Goal: Transaction & Acquisition: Book appointment/travel/reservation

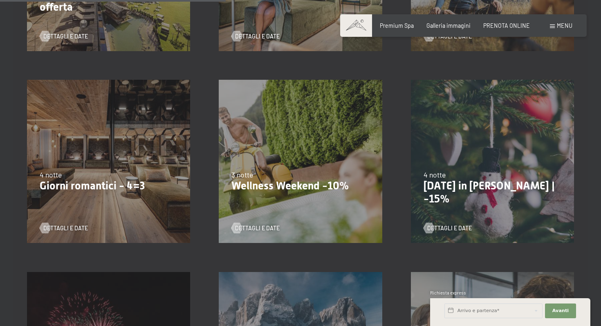
scroll to position [518, 0]
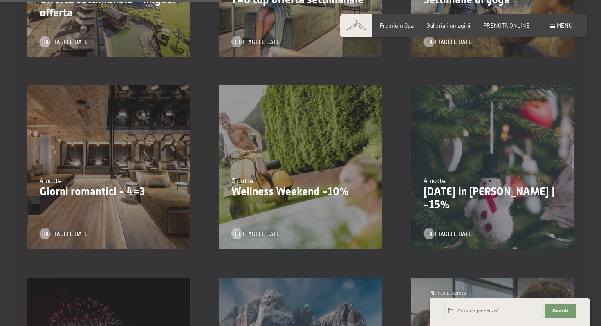
click at [117, 182] on div "4 notte" at bounding box center [109, 181] width 138 height 10
click at [71, 234] on span "Dettagli e Date" at bounding box center [74, 234] width 45 height 8
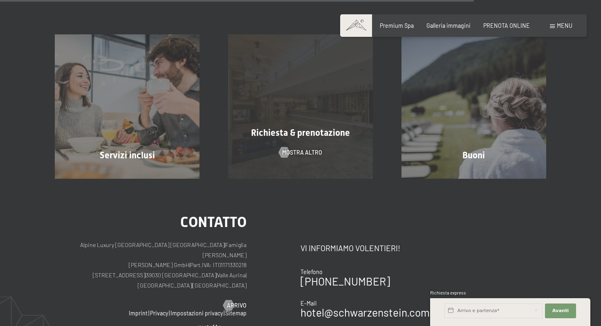
scroll to position [664, 0]
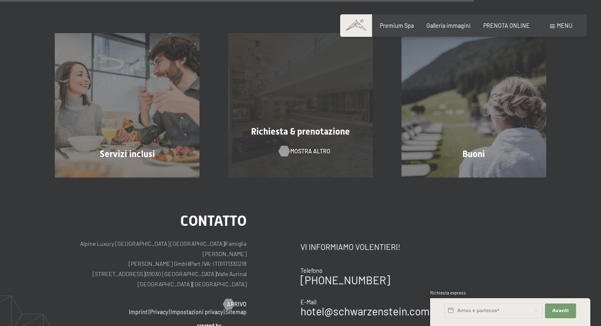
click at [310, 147] on span "mostra altro" at bounding box center [311, 151] width 40 height 8
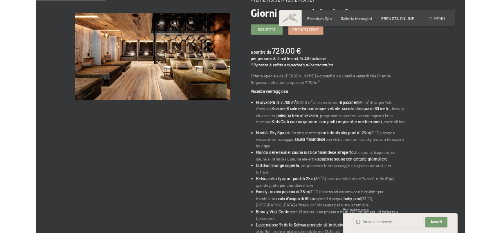
scroll to position [0, 0]
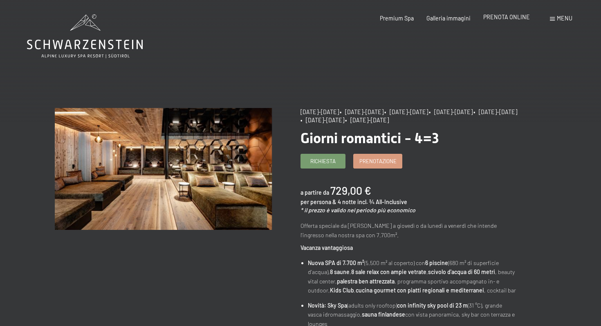
click at [516, 18] on span "PRENOTA ONLINE" at bounding box center [507, 17] width 47 height 7
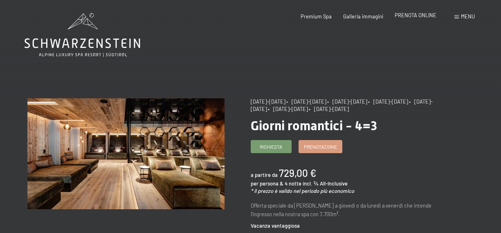
click at [424, 18] on span "PRENOTA ONLINE" at bounding box center [416, 15] width 42 height 7
click at [412, 20] on div "Premium Spa Galleria immagini PRENOTA ONLINE" at bounding box center [362, 16] width 171 height 7
click at [412, 12] on span "PRENOTA ONLINE" at bounding box center [416, 15] width 42 height 7
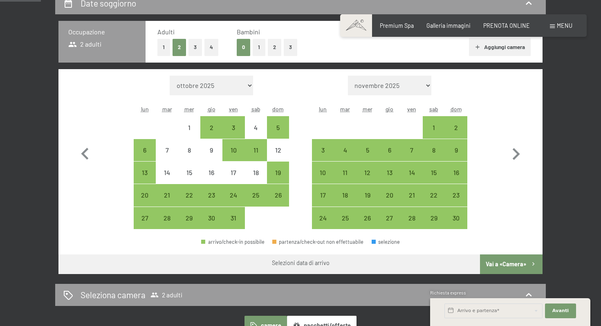
scroll to position [187, 0]
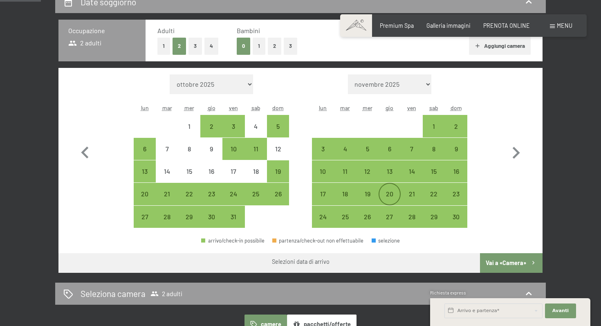
click at [389, 191] on div "20" at bounding box center [390, 201] width 20 height 20
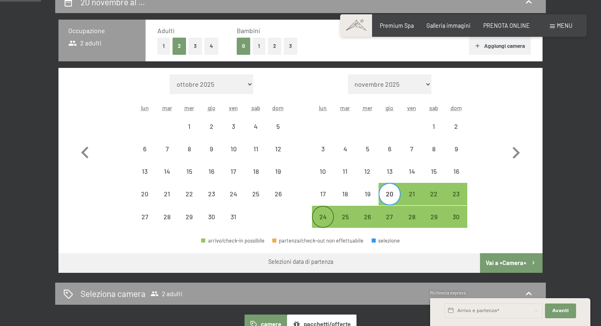
click at [322, 218] on div "24" at bounding box center [323, 224] width 20 height 20
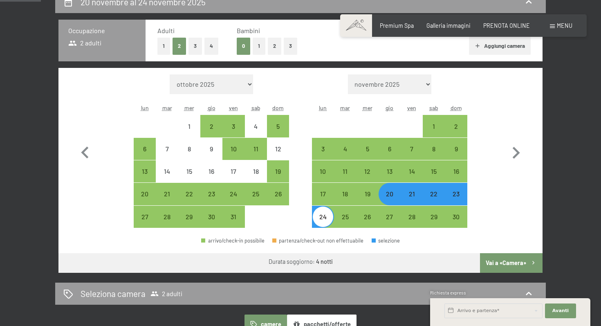
click at [501, 264] on button "Vai a «Camera»" at bounding box center [511, 263] width 63 height 20
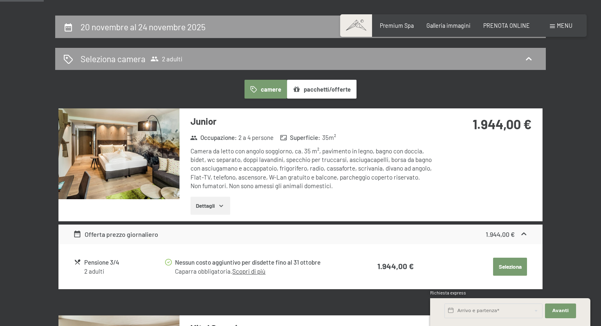
scroll to position [163, 0]
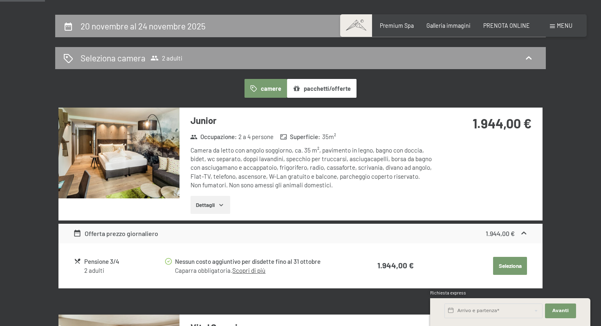
click at [345, 93] on button "pacchetti/offerte" at bounding box center [322, 88] width 70 height 19
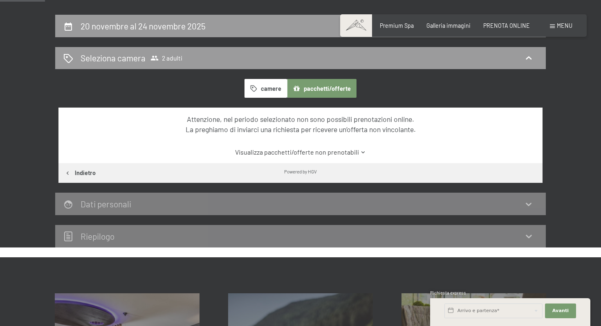
click at [270, 89] on button "camere" at bounding box center [266, 88] width 43 height 19
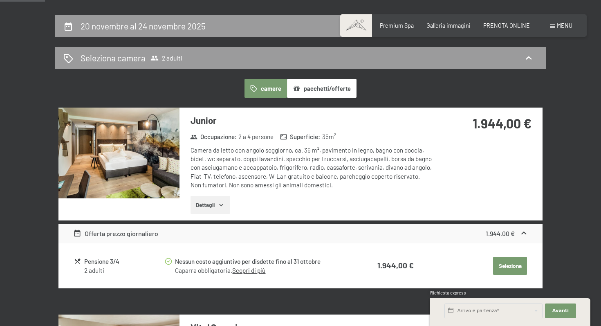
click at [138, 233] on div "Offerta prezzo giornaliero" at bounding box center [116, 234] width 86 height 10
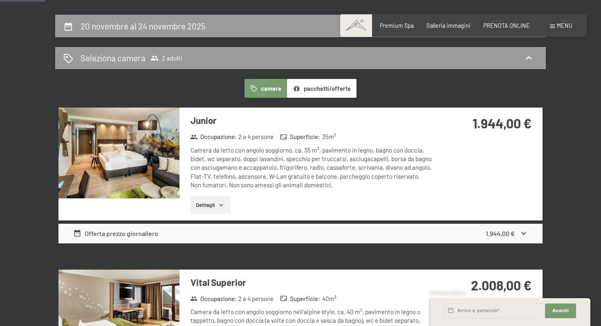
click at [138, 233] on div "Offerta prezzo giornaliero" at bounding box center [116, 234] width 86 height 10
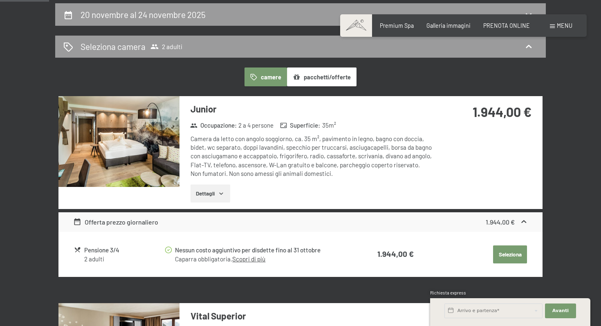
scroll to position [178, 0]
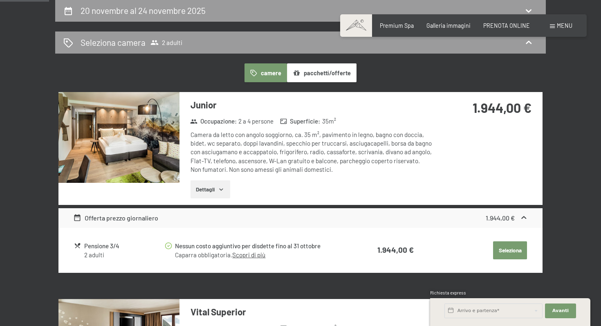
click at [524, 217] on icon at bounding box center [524, 217] width 5 height 3
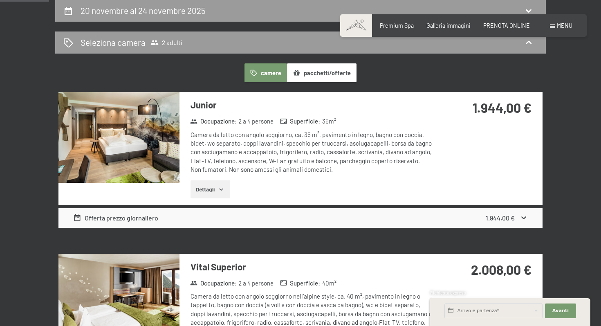
click at [524, 217] on icon at bounding box center [524, 218] width 9 height 9
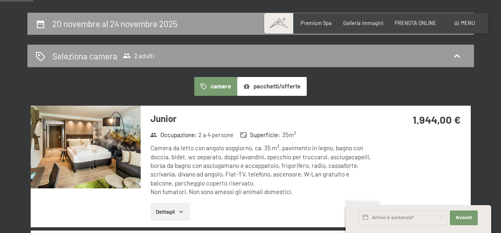
scroll to position [153, 0]
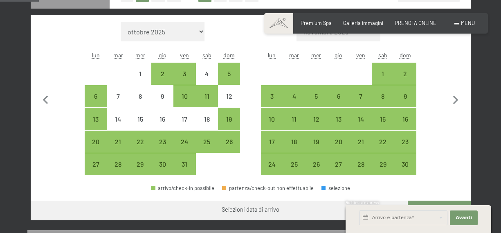
scroll to position [220, 0]
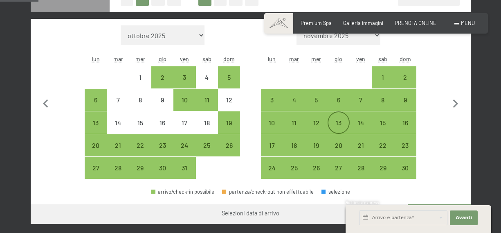
click at [342, 124] on div "13" at bounding box center [339, 129] width 20 height 20
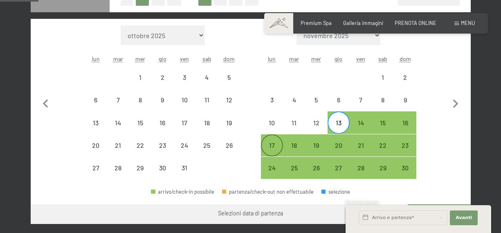
click at [270, 150] on div "17" at bounding box center [272, 152] width 20 height 20
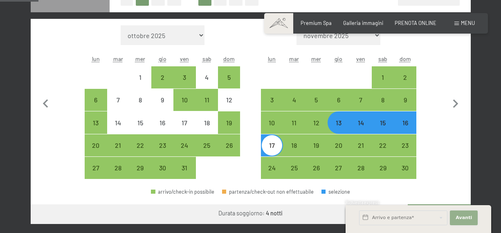
click at [458, 220] on span "Avanti" at bounding box center [464, 217] width 16 height 7
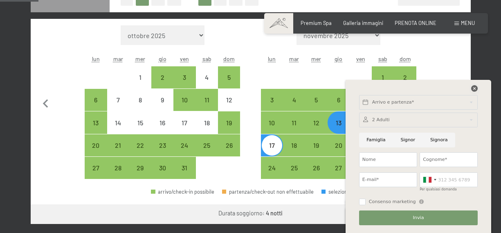
click at [475, 88] on icon at bounding box center [474, 88] width 7 height 7
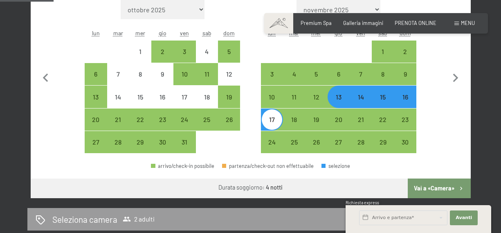
scroll to position [248, 0]
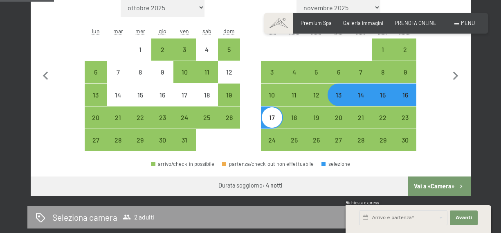
click at [436, 188] on button "Vai a «Camera»" at bounding box center [439, 186] width 63 height 20
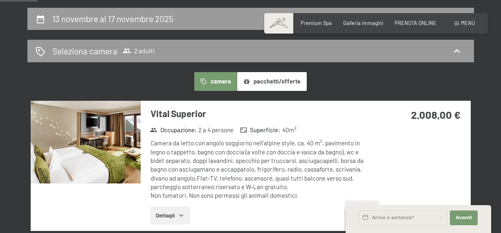
scroll to position [153, 0]
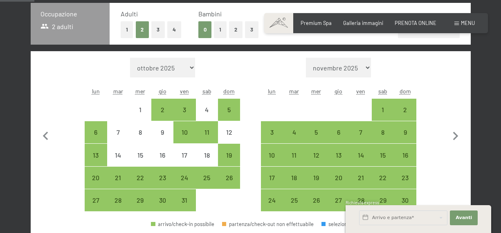
scroll to position [206, 0]
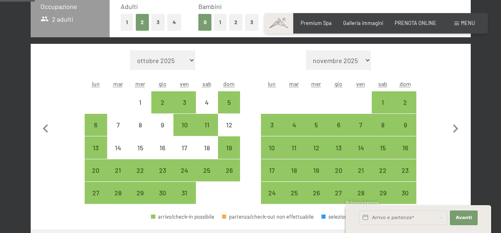
scroll to position [198, 0]
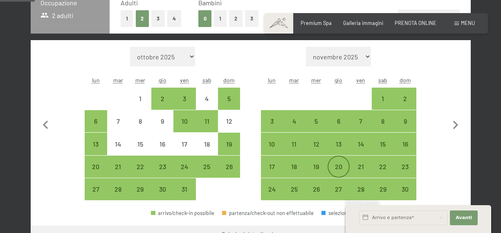
click at [337, 167] on div "20" at bounding box center [339, 173] width 20 height 20
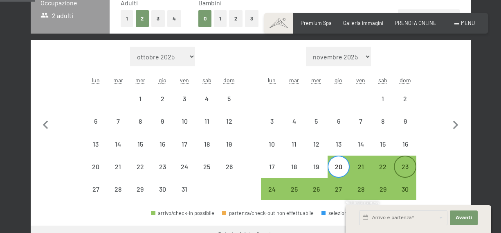
click at [411, 172] on div "23" at bounding box center [405, 173] width 20 height 20
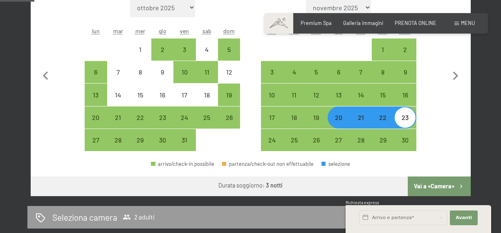
scroll to position [248, 0]
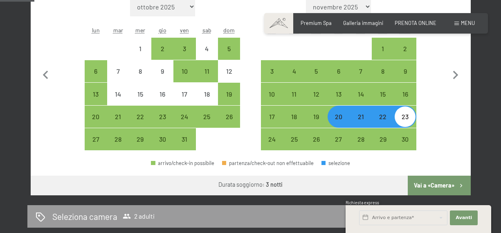
click at [429, 184] on button "Vai a «Camera»" at bounding box center [439, 186] width 63 height 20
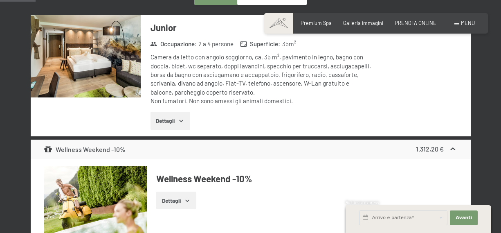
scroll to position [242, 0]
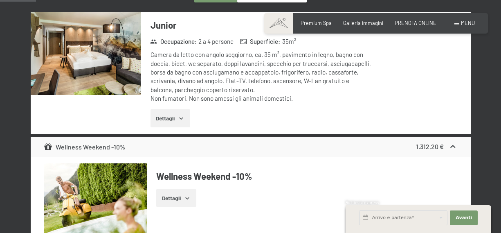
click at [178, 118] on button "Dettagli" at bounding box center [171, 118] width 40 height 18
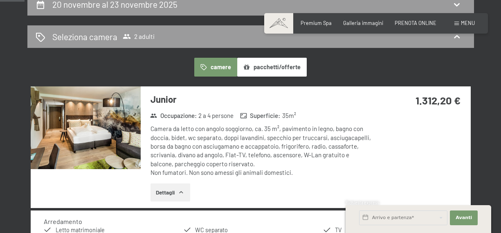
scroll to position [167, 0]
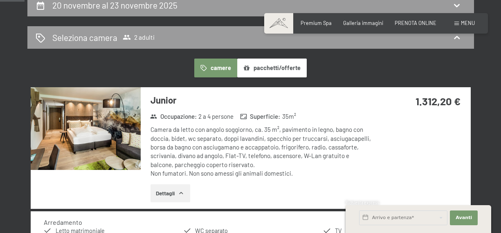
click at [165, 108] on div "Junior Occupazione : 2 a 4 persone Superficie : 35 m² Camera da letto con angol…" at bounding box center [256, 148] width 231 height 122
click at [120, 123] on img at bounding box center [86, 128] width 110 height 83
click at [0, 0] on button "button" at bounding box center [0, 0] width 0 height 0
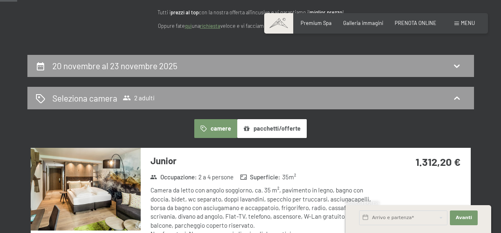
scroll to position [106, 0]
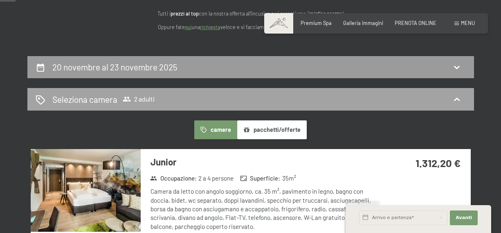
click at [458, 99] on icon at bounding box center [457, 98] width 6 height 3
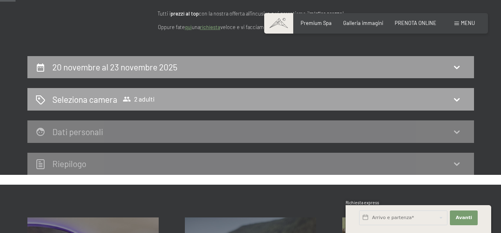
click at [456, 97] on icon at bounding box center [457, 100] width 10 height 10
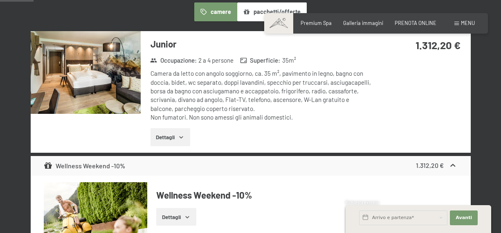
scroll to position [223, 0]
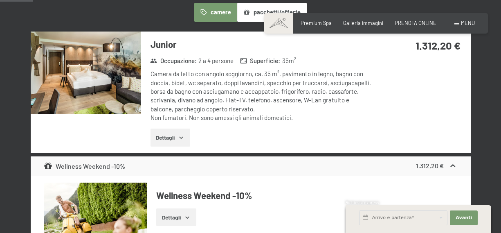
click at [104, 92] on img at bounding box center [86, 73] width 110 height 83
click at [0, 0] on button "button" at bounding box center [0, 0] width 0 height 0
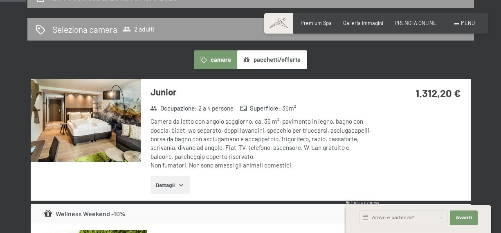
scroll to position [175, 0]
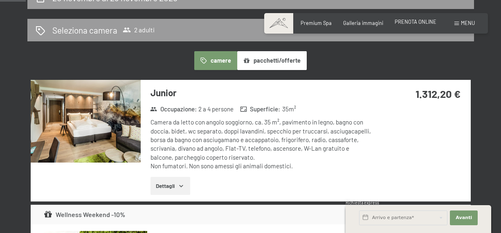
click at [423, 23] on span "PRENOTA ONLINE" at bounding box center [416, 21] width 42 height 7
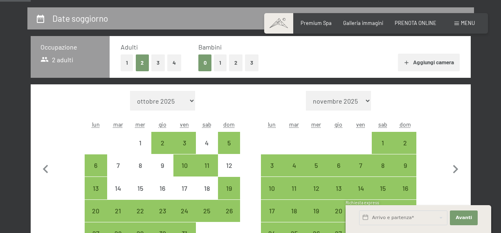
scroll to position [191, 0]
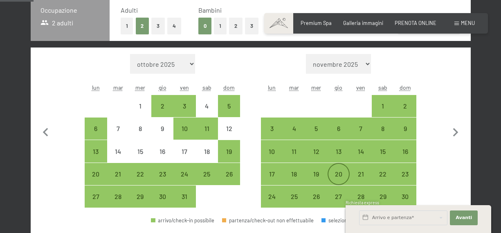
click at [336, 173] on div "20" at bounding box center [339, 181] width 20 height 20
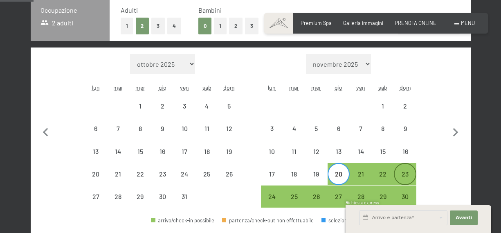
click at [405, 176] on div "23" at bounding box center [405, 181] width 20 height 20
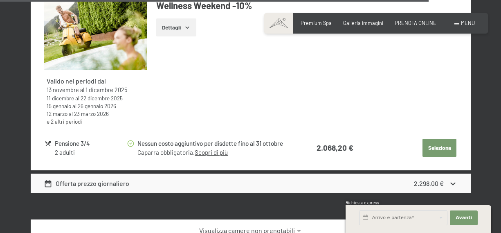
scroll to position [3135, 0]
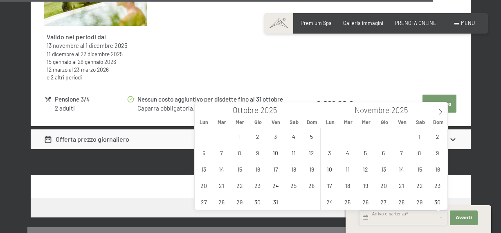
click at [421, 220] on input "text" at bounding box center [403, 217] width 88 height 15
click at [388, 185] on span "20" at bounding box center [384, 185] width 16 height 16
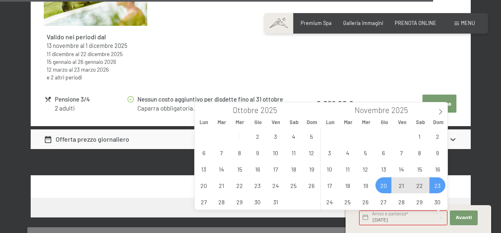
click at [439, 182] on span "23" at bounding box center [438, 185] width 16 height 16
type input "Gio. 20/11/2025 - Dom. 23/11/2025"
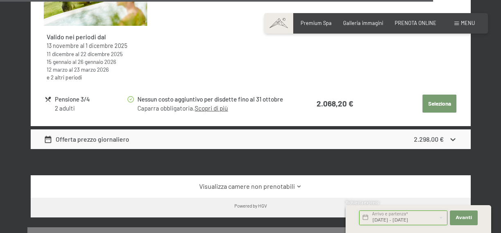
scroll to position [0, 14]
click at [466, 222] on button "Avanti Nascondere i campi dell'indirizzo" at bounding box center [464, 217] width 28 height 15
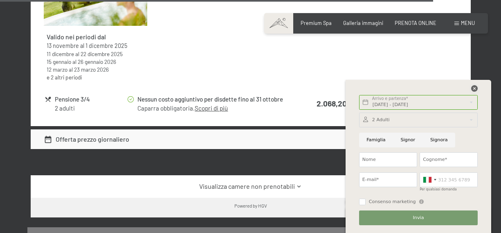
click at [475, 89] on icon at bounding box center [474, 88] width 7 height 7
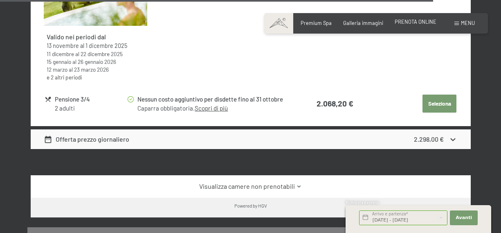
click at [418, 26] on div "Premium Spa Galleria immagini PRENOTA ONLINE" at bounding box center [362, 23] width 171 height 7
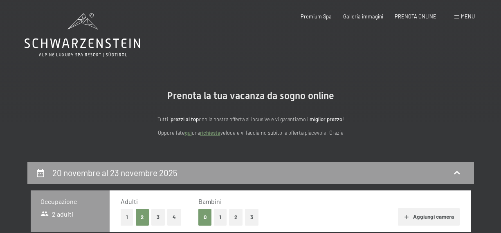
click at [417, 20] on div "Prenotazione Richiesta Premium Spa Galleria immagini PRENOTA ONLINE Menu DE IT …" at bounding box center [376, 16] width 198 height 7
click at [417, 18] on span "PRENOTA ONLINE" at bounding box center [416, 15] width 42 height 7
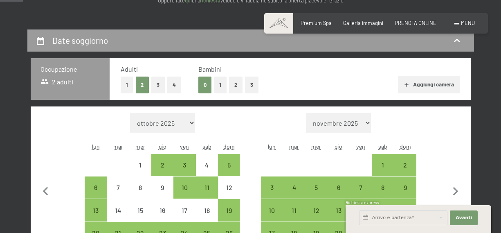
scroll to position [133, 0]
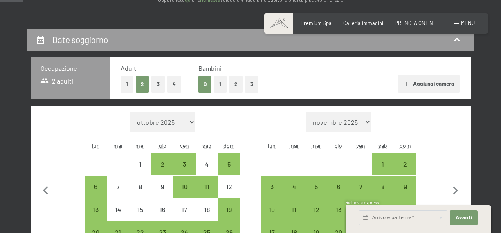
click at [431, 87] on button "Aggiungi camera" at bounding box center [429, 84] width 62 height 18
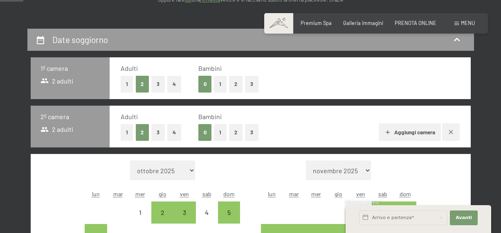
click at [453, 134] on icon "button" at bounding box center [451, 132] width 5 height 5
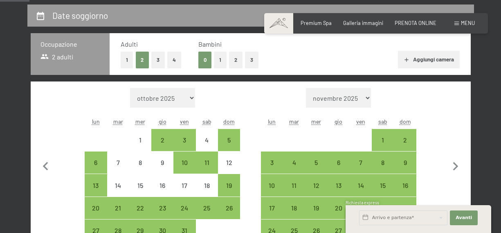
scroll to position [168, 0]
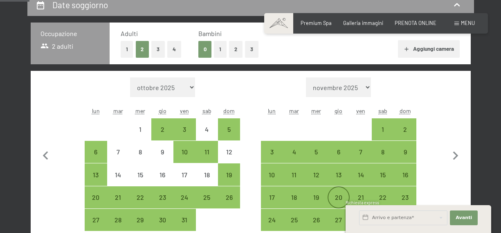
click at [340, 193] on div "20" at bounding box center [339, 197] width 20 height 20
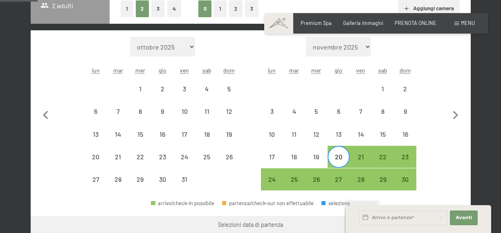
scroll to position [214, 0]
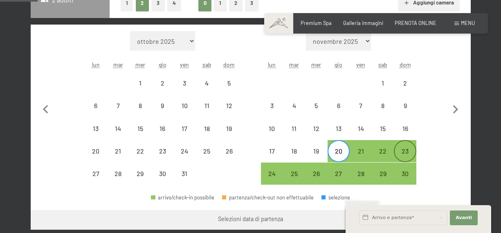
click at [411, 155] on div "23" at bounding box center [405, 158] width 20 height 20
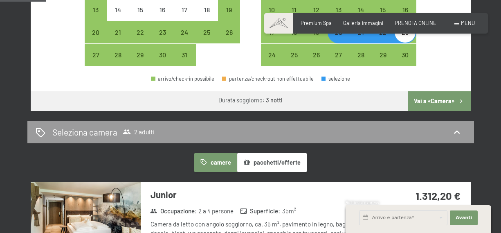
scroll to position [334, 0]
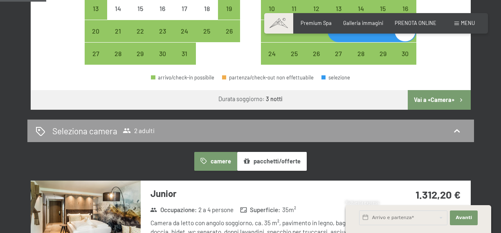
click at [430, 107] on button "Vai a «Camera»" at bounding box center [439, 100] width 63 height 20
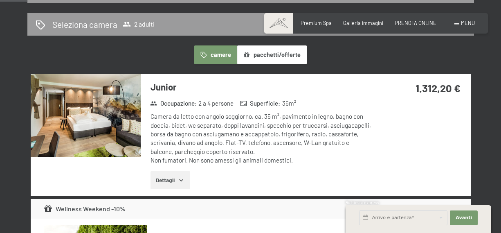
scroll to position [181, 0]
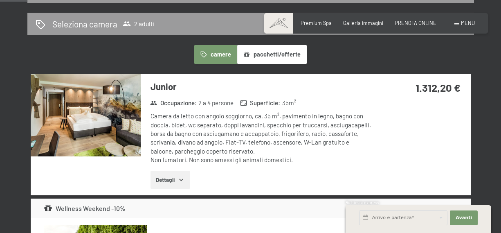
click at [110, 112] on img at bounding box center [86, 115] width 110 height 83
click at [0, 0] on button "button" at bounding box center [0, 0] width 0 height 0
click at [374, 113] on div "1.312,20 €" at bounding box center [421, 97] width 99 height 47
click at [430, 85] on strong "1.312,20 €" at bounding box center [438, 87] width 45 height 13
click at [352, 147] on div "Camera da letto con angolo soggiorno, ca. 35 m², pavimento in legno, bagno con …" at bounding box center [261, 138] width 221 height 52
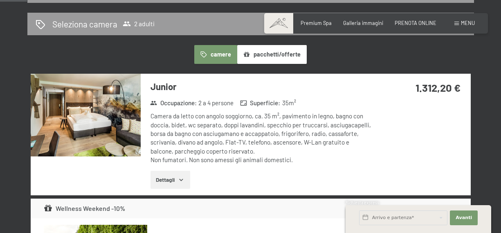
click at [181, 180] on icon "button" at bounding box center [181, 179] width 7 height 7
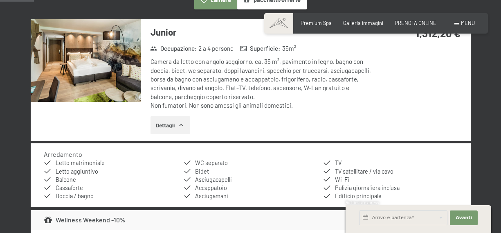
scroll to position [232, 0]
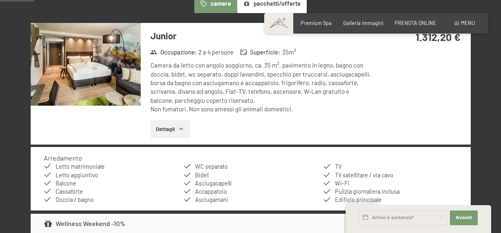
click at [182, 129] on icon "button" at bounding box center [181, 129] width 7 height 7
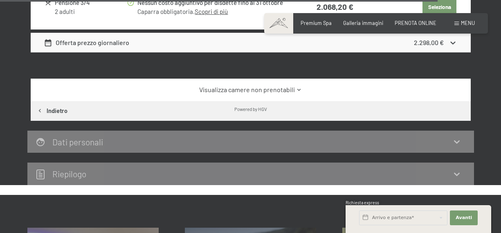
scroll to position [2970, 0]
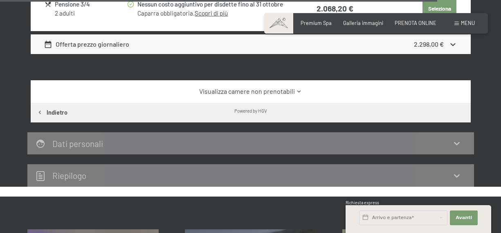
click at [296, 88] on icon at bounding box center [299, 91] width 6 height 6
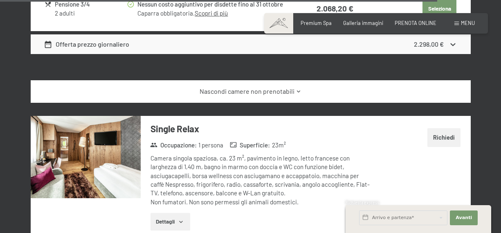
click at [296, 88] on icon at bounding box center [299, 91] width 6 height 6
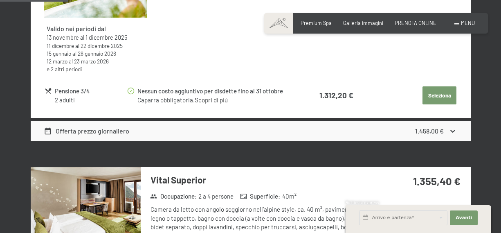
scroll to position [469, 0]
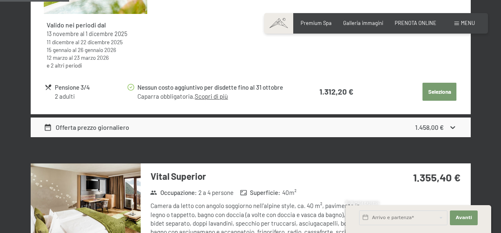
click at [440, 93] on button "Seleziona" at bounding box center [440, 92] width 34 height 18
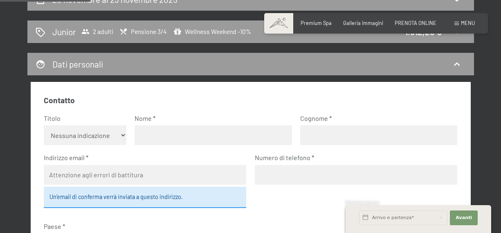
scroll to position [176, 0]
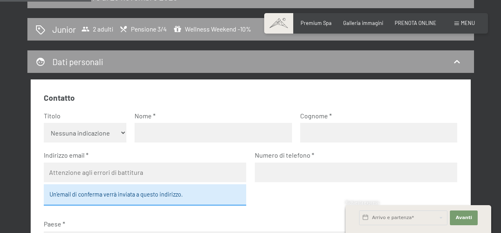
click at [123, 133] on select "Nessuna indicazione Sig.ra Sig." at bounding box center [85, 133] width 83 height 20
select select "m"
click at [44, 123] on select "Nessuna indicazione Sig.ra Sig." at bounding box center [85, 133] width 83 height 20
click at [165, 133] on input "text" at bounding box center [213, 133] width 157 height 20
type input "[PERSON_NAME]"
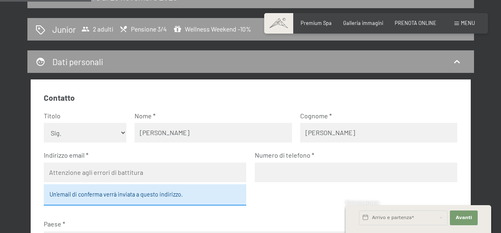
type input "[PERSON_NAME]"
type input "[EMAIL_ADDRESS][DOMAIN_NAME]"
type input "3357526642"
click at [101, 196] on div "Un’email di conferma verrà inviata a questo indirizzo." at bounding box center [145, 194] width 203 height 21
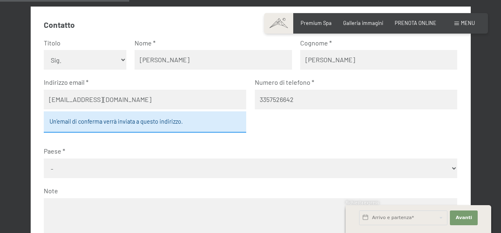
scroll to position [249, 0]
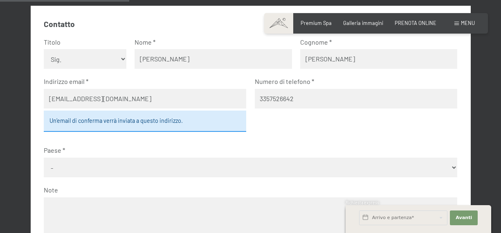
click at [232, 169] on select "- [GEOGRAPHIC_DATA] [GEOGRAPHIC_DATA] [GEOGRAPHIC_DATA] [GEOGRAPHIC_DATA] [GEOG…" at bounding box center [251, 168] width 414 height 20
select select "ITA"
click at [44, 158] on select "- [GEOGRAPHIC_DATA] [GEOGRAPHIC_DATA] [GEOGRAPHIC_DATA] [GEOGRAPHIC_DATA] [GEOG…" at bounding box center [251, 168] width 414 height 20
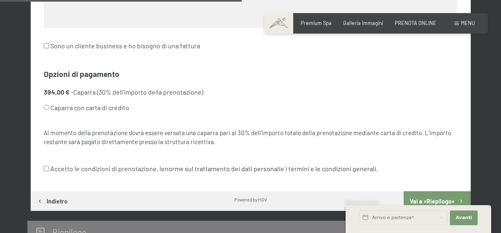
scroll to position [466, 0]
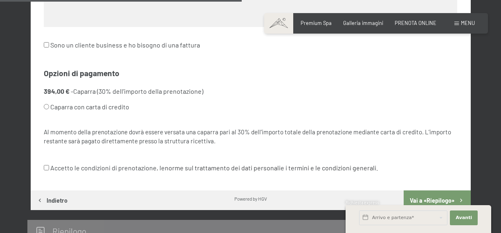
click at [47, 107] on input "Caparra con carta di credito" at bounding box center [46, 106] width 5 height 5
radio input "true"
click at [48, 167] on input "Accetto le condizioni di prenotazione, le norme sul trattamento dei dati person…" at bounding box center [46, 167] width 5 height 5
checkbox input "true"
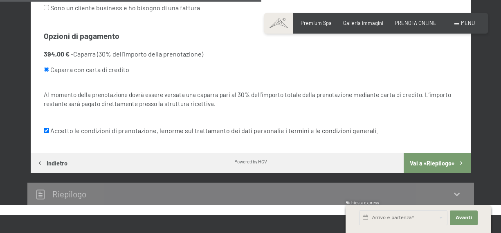
scroll to position [505, 0]
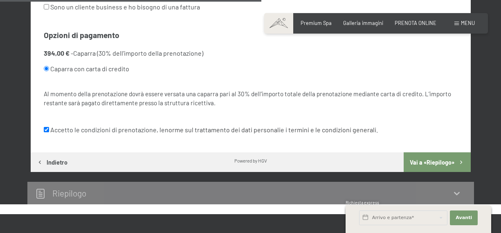
click at [434, 163] on button "Vai a «Riepilogo»" at bounding box center [437, 162] width 67 height 20
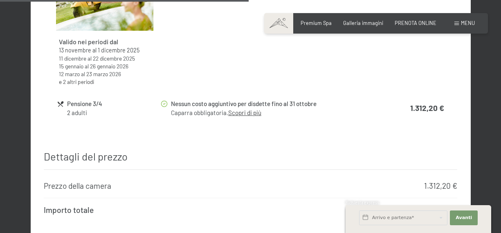
scroll to position [651, 0]
click at [257, 110] on link "Scopri di più" at bounding box center [244, 113] width 33 height 7
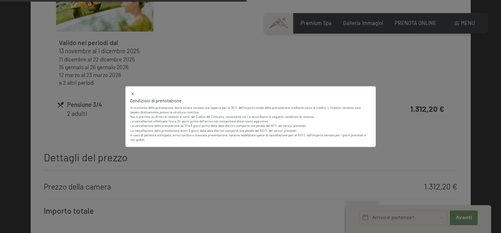
click at [273, 171] on div "Condizioni di prenotazione Al momento della prenotazione dovrà essere versata u…" at bounding box center [250, 116] width 501 height 233
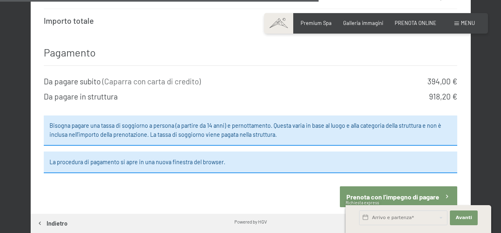
scroll to position [841, 0]
